Goal: Task Accomplishment & Management: Use online tool/utility

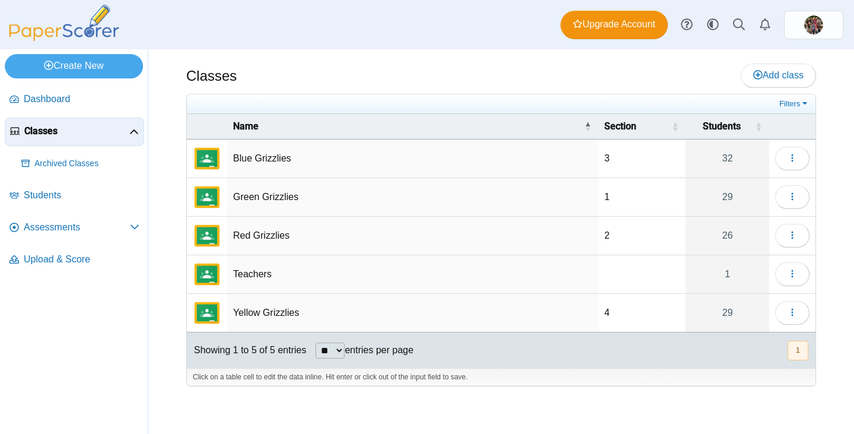
click at [250, 274] on td "Teachers" at bounding box center [412, 274] width 371 height 39
click at [49, 231] on span "Assessments" at bounding box center [77, 227] width 106 height 13
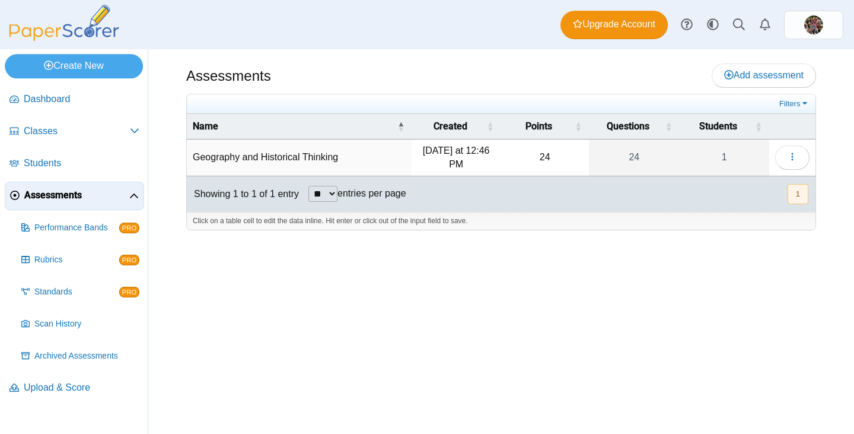
click at [280, 155] on td "Geography and Historical Thinking" at bounding box center [299, 157] width 225 height 37
click at [787, 153] on button "button" at bounding box center [792, 157] width 34 height 24
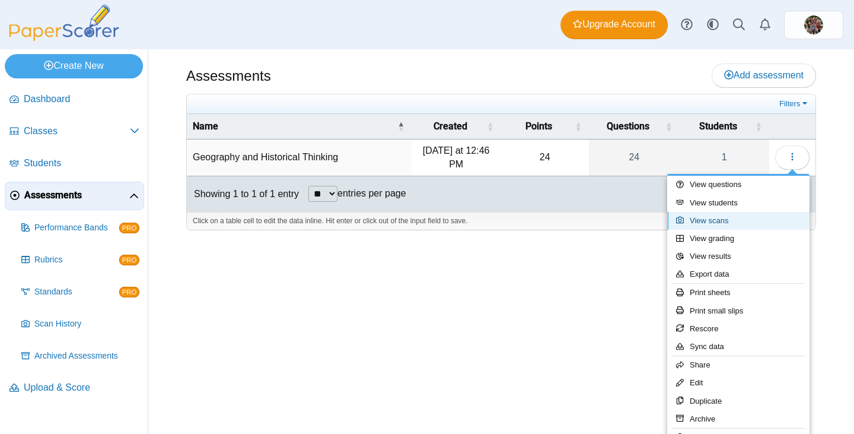
click at [715, 223] on link "View scans" at bounding box center [738, 221] width 142 height 18
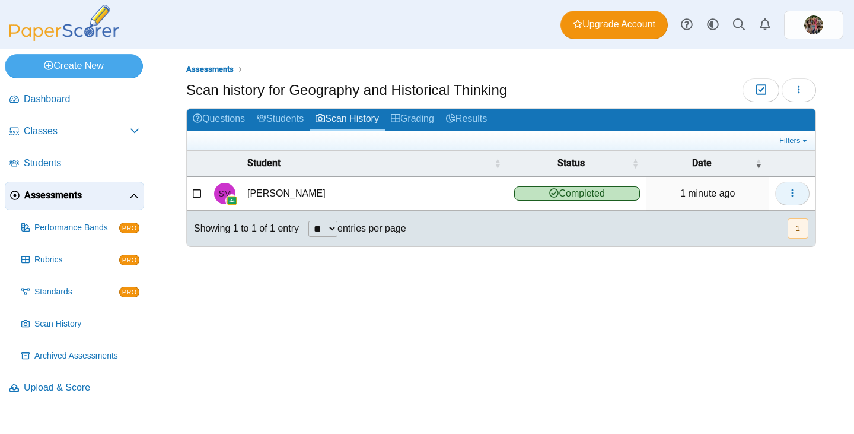
click at [791, 186] on button "button" at bounding box center [792, 194] width 34 height 24
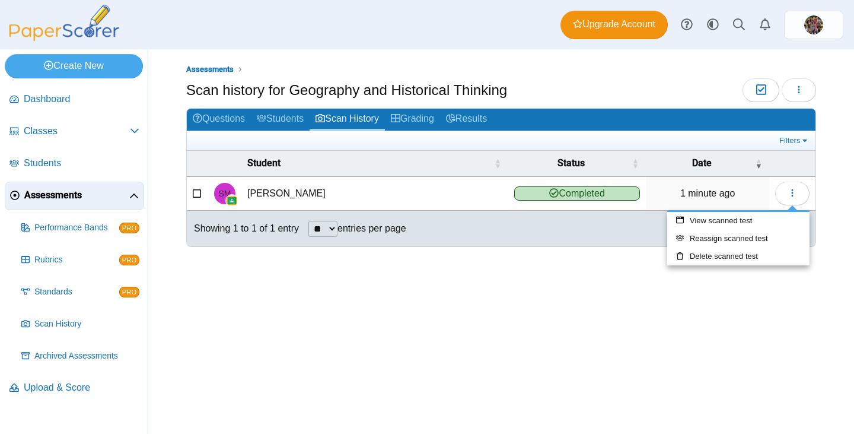
click at [539, 316] on div "Assessments Scan history for Geography and Historical Thinking Moderation 0 Loa…" at bounding box center [501, 241] width 706 height 384
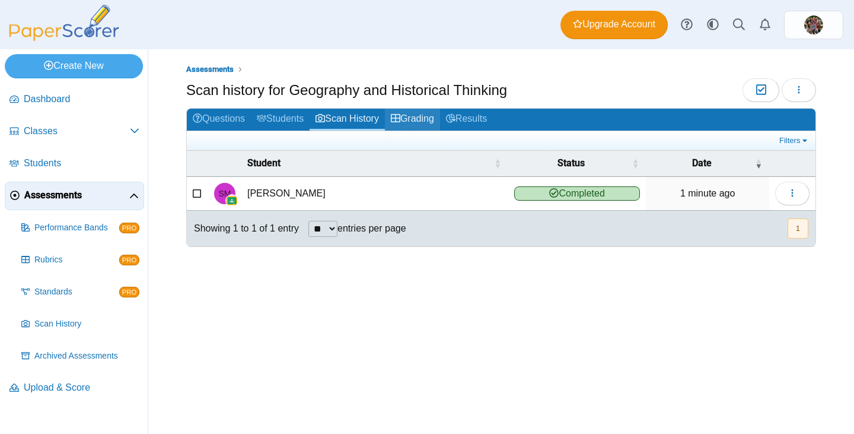
click at [408, 121] on link "Grading" at bounding box center [412, 120] width 55 height 22
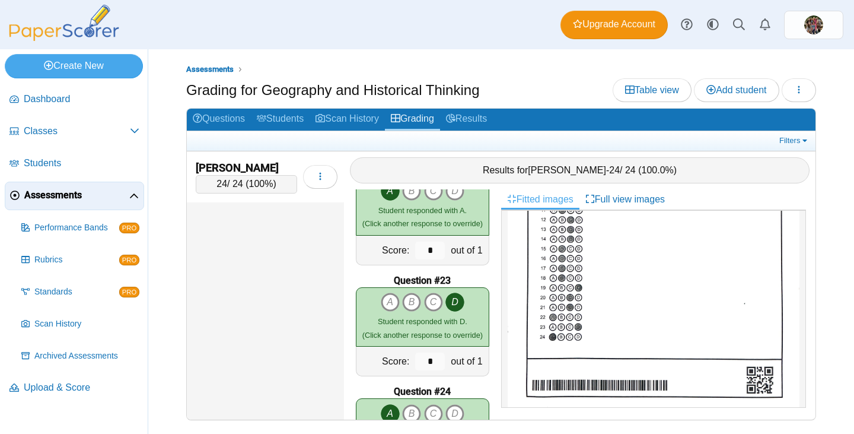
scroll to position [2461, 0]
